Goal: Information Seeking & Learning: Learn about a topic

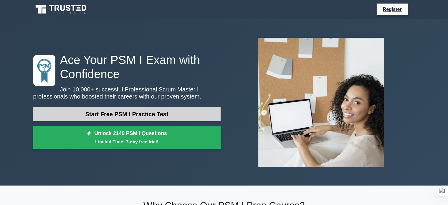
click at [138, 111] on link "Start Free PSM I Practice Test" at bounding box center [127, 114] width 188 height 14
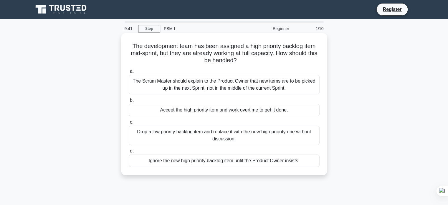
click at [214, 86] on div "The Scrum Master should explain to the Product Owner that new items are to be p…" at bounding box center [224, 84] width 191 height 19
click at [129, 73] on input "a. The Scrum Master should explain to the Product Owner that new items are to b…" at bounding box center [129, 72] width 0 height 4
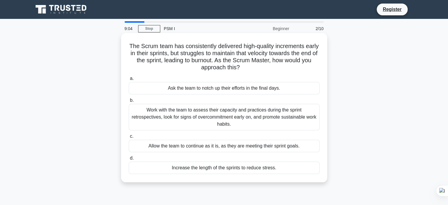
click at [186, 115] on div "Work with the team to assess their capacity and practices during the sprint ret…" at bounding box center [224, 117] width 191 height 27
click at [129, 102] on input "b. Work with the team to assess their capacity and practices during the sprint …" at bounding box center [129, 100] width 0 height 4
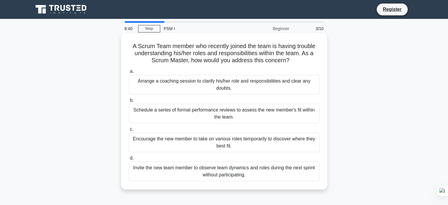
click at [199, 86] on div "Arrange a coaching session to clarify his/her role and responsibilities and cle…" at bounding box center [224, 84] width 191 height 19
click at [129, 73] on input "a. Arrange a coaching session to clarify his/her role and responsibilities and …" at bounding box center [129, 72] width 0 height 4
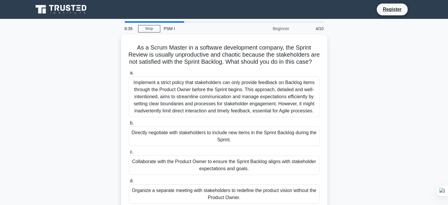
click at [110, 73] on div "As a Scrum Master in a software development company, the Sprint Review is usual…" at bounding box center [224, 126] width 389 height 185
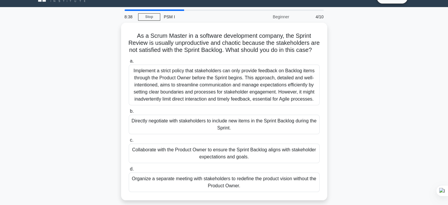
scroll to position [24, 0]
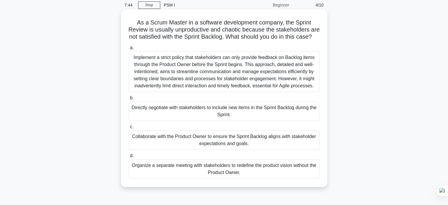
click at [216, 145] on div "Collaborate with the Product Owner to ensure the Sprint Backlog aligns with sta…" at bounding box center [224, 139] width 191 height 19
click at [129, 129] on input "c. Collaborate with the Product Owner to ensure the Sprint Backlog aligns with …" at bounding box center [129, 127] width 0 height 4
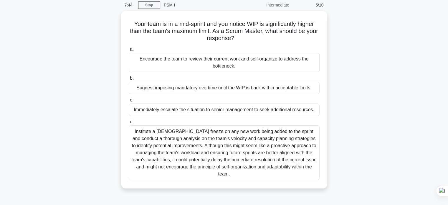
scroll to position [0, 0]
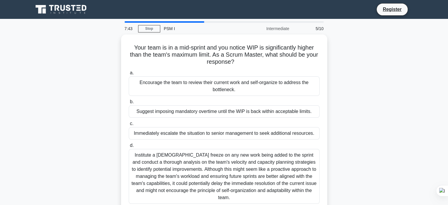
click at [79, 66] on div "Your team is in a mid-sprint and you notice WIP is significantly higher than th…" at bounding box center [224, 126] width 389 height 185
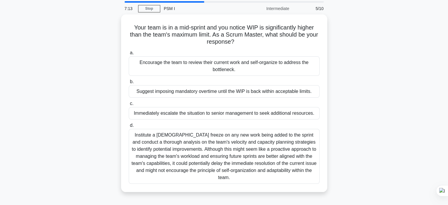
scroll to position [17, 0]
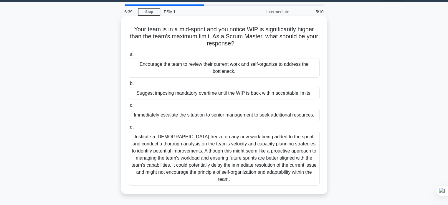
click at [190, 152] on div "Institute a [DEMOGRAPHIC_DATA] freeze on any new work being added to the sprint…" at bounding box center [224, 158] width 191 height 55
click at [129, 129] on input "d. Institute a [DEMOGRAPHIC_DATA] freeze on any new work being added to the spr…" at bounding box center [129, 127] width 0 height 4
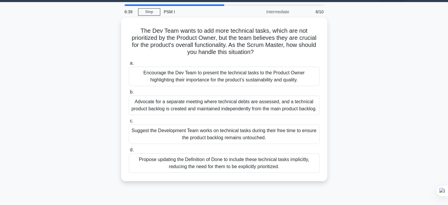
scroll to position [0, 0]
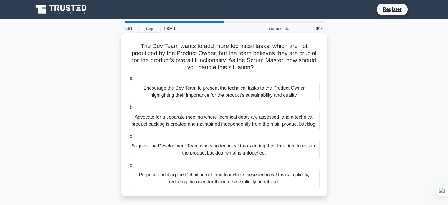
click at [231, 90] on div "Encourage the Dev Team to present the technical tasks to the Product Owner high…" at bounding box center [224, 91] width 191 height 19
click at [129, 80] on input "a. Encourage the Dev Team to present the technical tasks to the Product Owner h…" at bounding box center [129, 79] width 0 height 4
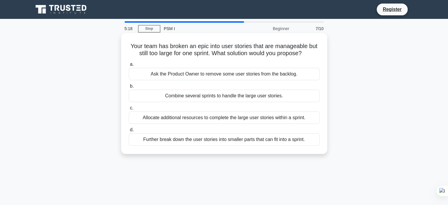
click at [188, 72] on div "Ask the Product Owner to remove some user stories from the backlog." at bounding box center [224, 74] width 191 height 12
click at [129, 66] on input "a. Ask the Product Owner to remove some user stories from the backlog." at bounding box center [129, 65] width 0 height 4
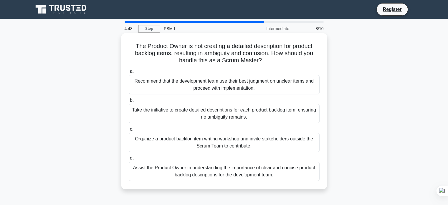
click at [227, 177] on div "Assist the Product Owner in understanding the importance of clear and concise p…" at bounding box center [224, 171] width 191 height 19
click at [129, 160] on input "d. Assist the Product Owner in understanding the importance of clear and concis…" at bounding box center [129, 158] width 0 height 4
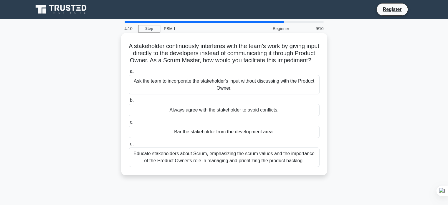
click at [194, 167] on div "Educate stakeholders about Scrum, emphasizing the scrum values and the importan…" at bounding box center [224, 156] width 191 height 19
click at [129, 146] on input "d. Educate stakeholders about Scrum, emphasizing the scrum values and the impor…" at bounding box center [129, 144] width 0 height 4
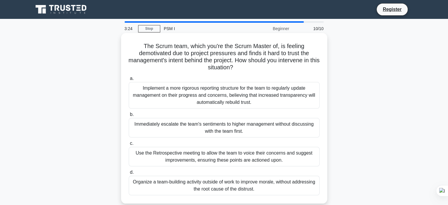
click at [226, 156] on div "Use the Retrospective meeting to allow the team to voice their concerns and sug…" at bounding box center [224, 156] width 191 height 19
click at [129, 145] on input "c. Use the Retrospective meeting to allow the team to voice their concerns and …" at bounding box center [129, 144] width 0 height 4
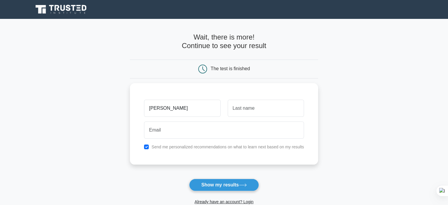
type input "Pablo"
type input "Casasola"
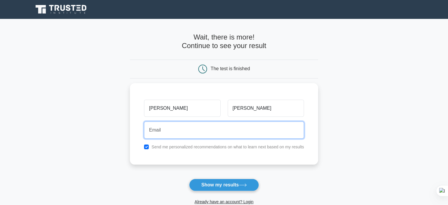
type input "G"
type input "casasolag@gmail.com"
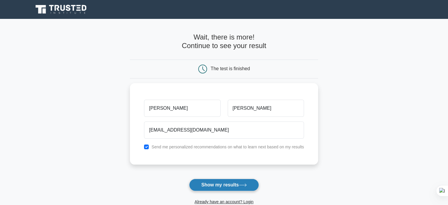
click at [225, 183] on button "Show my results" at bounding box center [224, 185] width 70 height 12
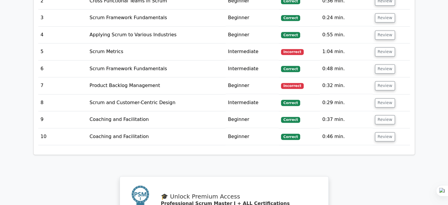
scroll to position [816, 0]
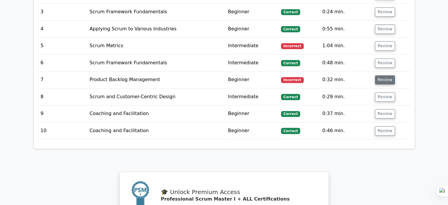
click at [379, 75] on button "Review" at bounding box center [385, 79] width 20 height 9
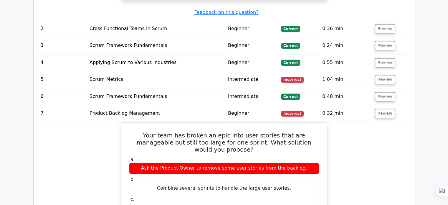
scroll to position [782, 0]
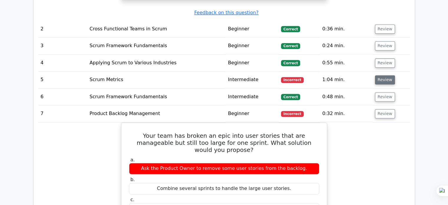
click at [381, 75] on button "Review" at bounding box center [385, 79] width 20 height 9
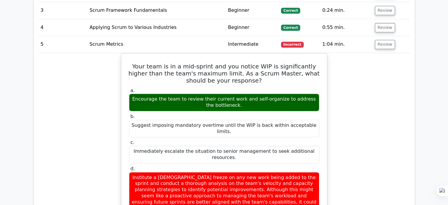
scroll to position [829, 0]
